Goal: Task Accomplishment & Management: Complete application form

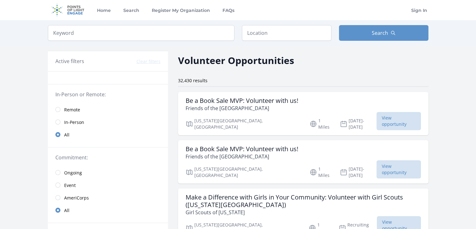
click at [70, 107] on span "Remote" at bounding box center [72, 109] width 16 height 6
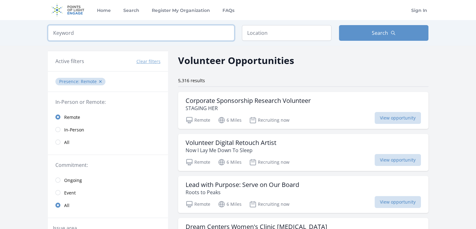
click at [139, 35] on input "search" at bounding box center [141, 33] width 187 height 16
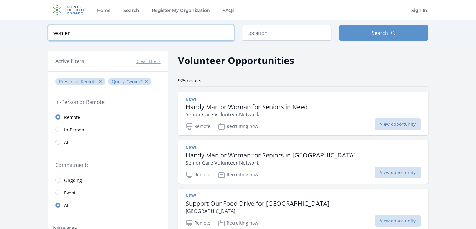
type input "women"
click button "submit" at bounding box center [0, 0] width 0 height 0
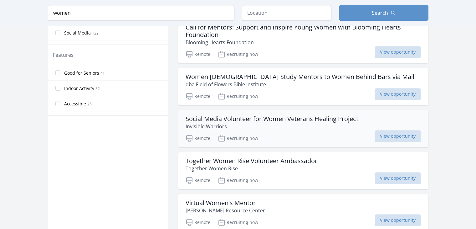
scroll to position [241, 0]
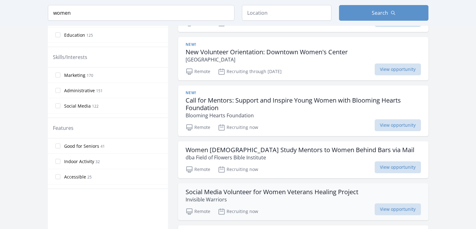
click at [324, 108] on h3 "Call for Mentors: Support and Inspire Young Women with Blooming Hearts Foundati…" at bounding box center [304, 103] width 236 height 15
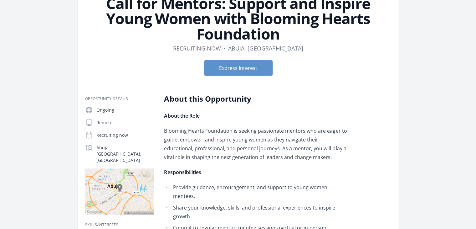
scroll to position [51, 0]
click at [213, 67] on button "Express Interest" at bounding box center [238, 68] width 69 height 16
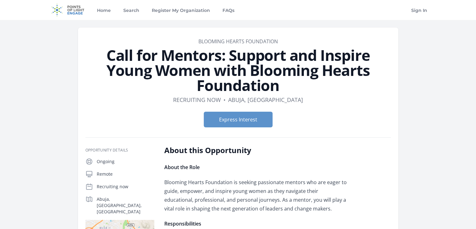
click at [185, 74] on h1 "Call for Mentors: Support and Inspire Young Women with Blooming Hearts Foundati…" at bounding box center [239, 70] width 306 height 45
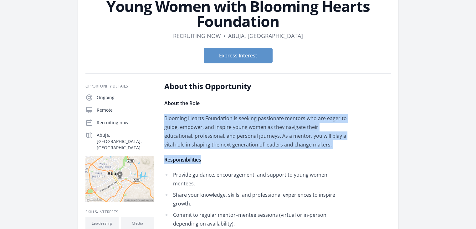
drag, startPoint x: 163, startPoint y: 119, endPoint x: 313, endPoint y: 149, distance: 153.4
drag, startPoint x: 305, startPoint y: 147, endPoint x: 163, endPoint y: 118, distance: 145.4
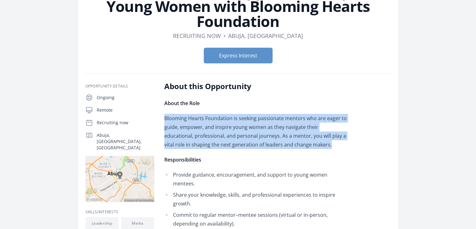
copy p "Blooming Hearts Foundation is seeking passionate mentors who are eager to guide…"
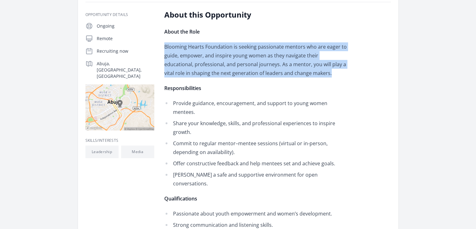
scroll to position [135, 0]
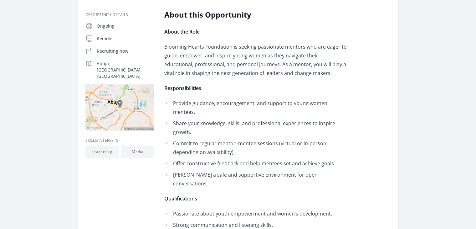
click at [164, 119] on li "Share your knowledge, skills, and professional experiences to inspire growth." at bounding box center [255, 128] width 183 height 18
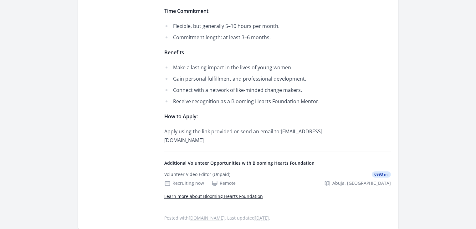
scroll to position [421, 0]
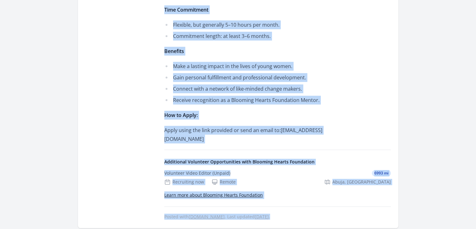
scroll to position [418, 0]
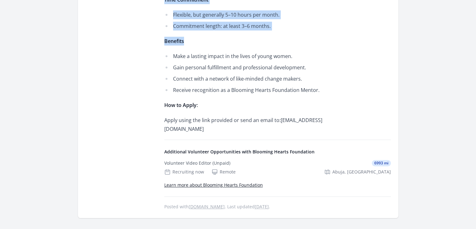
drag, startPoint x: 164, startPoint y: 22, endPoint x: 272, endPoint y: 13, distance: 107.8
copy div "Loremips Dolors Ametconsec ad elitsed doeiusmodt incidid utl etd magna al enima…"
